Goal: Task Accomplishment & Management: Manage account settings

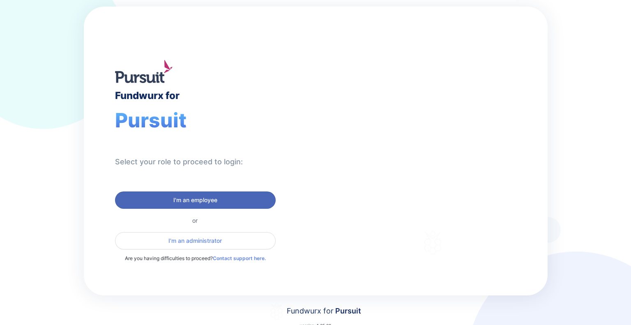
click at [213, 198] on span "I'm an employee" at bounding box center [195, 200] width 44 height 8
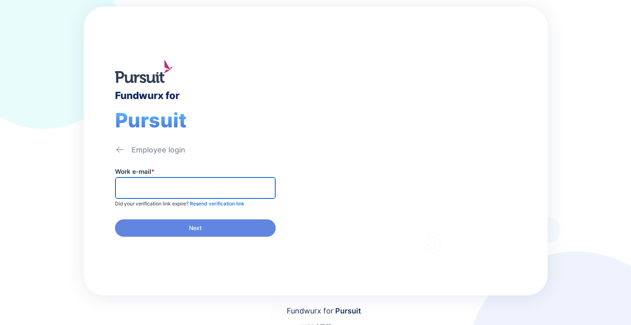
click at [149, 186] on input "text" at bounding box center [195, 188] width 153 height 13
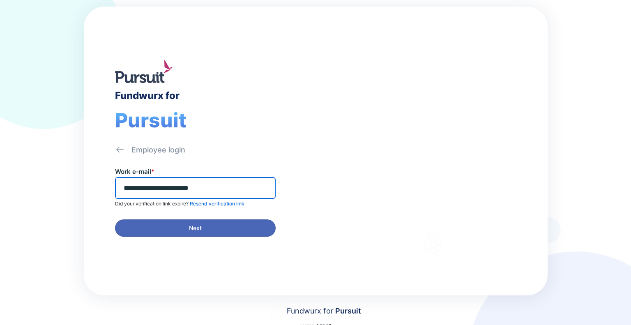
type input "**********"
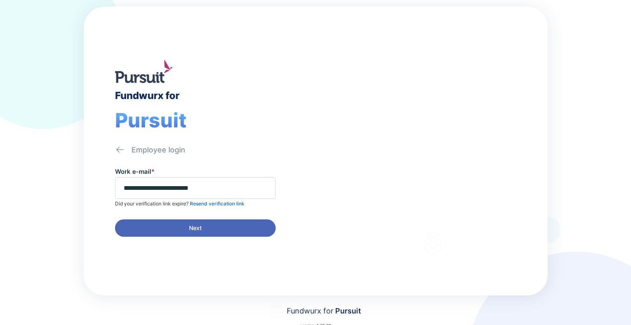
click at [208, 225] on span "Next" at bounding box center [195, 228] width 150 height 8
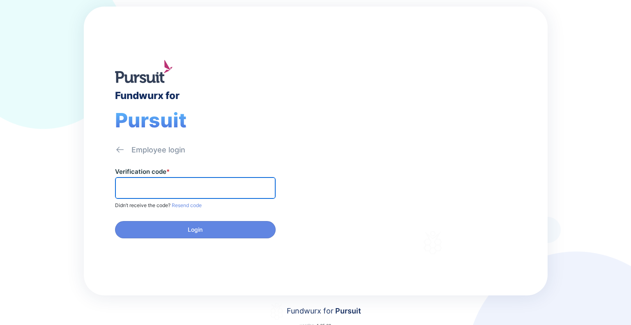
click at [168, 186] on input "text" at bounding box center [195, 188] width 153 height 13
type input "******"
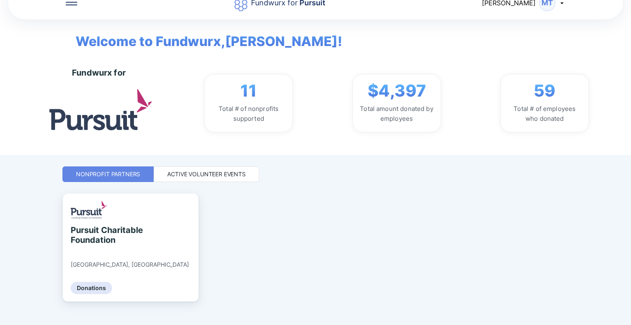
scroll to position [31, 0]
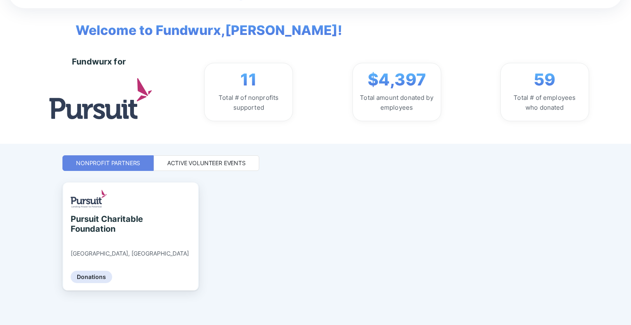
click at [185, 164] on div "Active Volunteer Events" at bounding box center [206, 163] width 78 height 8
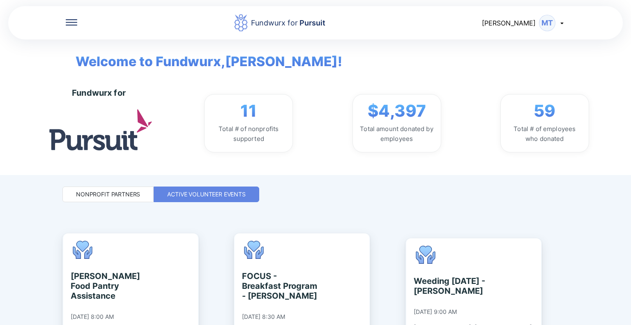
scroll to position [0, 0]
click at [564, 24] on icon at bounding box center [562, 23] width 7 height 7
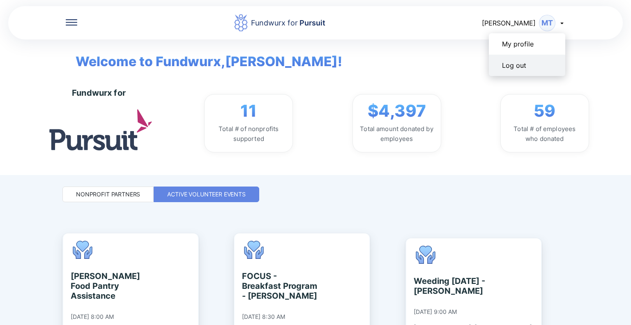
click at [528, 64] on div "Log out" at bounding box center [527, 65] width 76 height 21
